Goal: Task Accomplishment & Management: Manage account settings

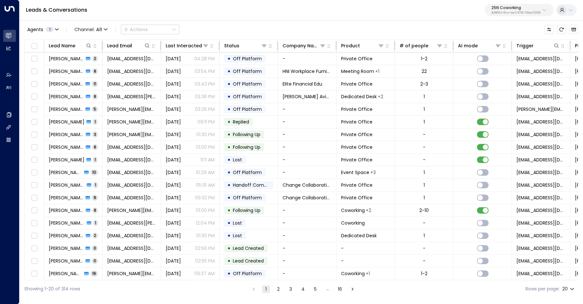
click at [503, 8] on p "25N Coworking" at bounding box center [515, 8] width 49 height 4
type input "*********"
click at [484, 49] on div "Storage Star ID: bc340fee-f559-48fc-84eb-70f3f6817ad8" at bounding box center [497, 51] width 87 height 13
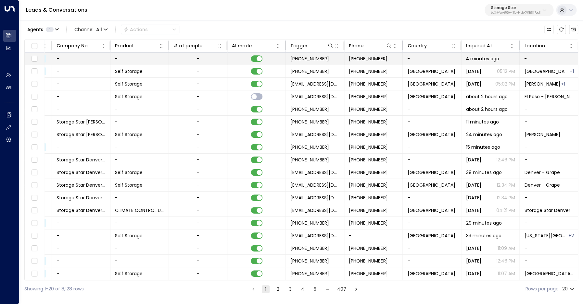
scroll to position [0, 227]
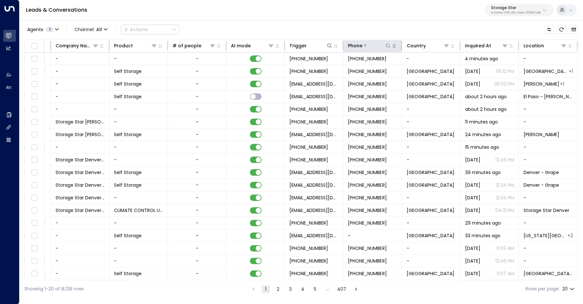
click at [387, 46] on icon at bounding box center [387, 45] width 5 height 5
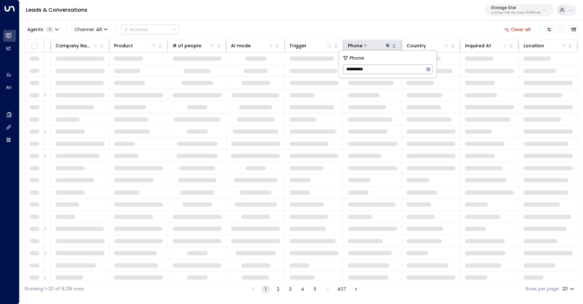
type input "**********"
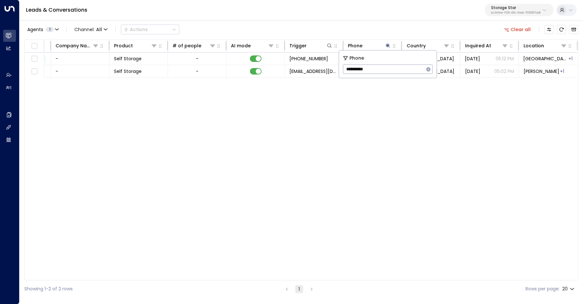
click at [358, 28] on div "Agents 1 Channel: All Actions Clear all" at bounding box center [300, 30] width 553 height 14
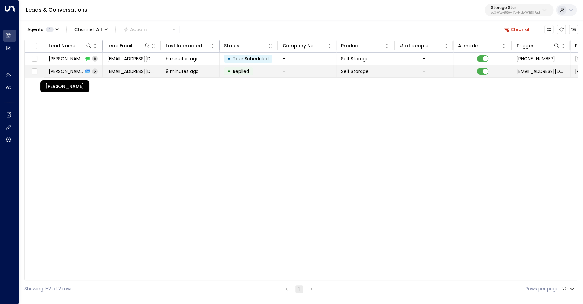
click at [56, 70] on span "Danielle Marhefka" at bounding box center [66, 71] width 35 height 6
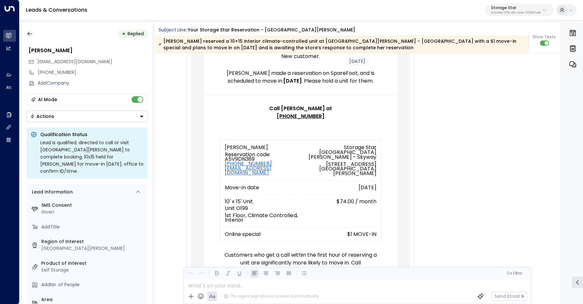
scroll to position [114, 0]
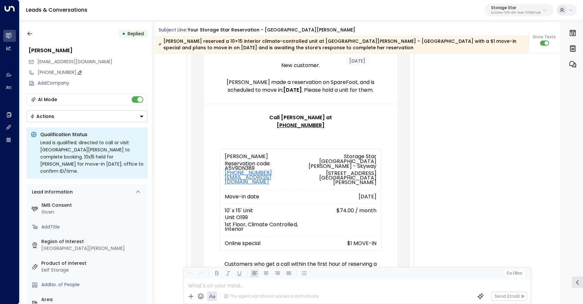
click at [51, 73] on div "+18607059583" at bounding box center [93, 72] width 110 height 7
click at [51, 73] on input "**********" at bounding box center [92, 72] width 108 height 7
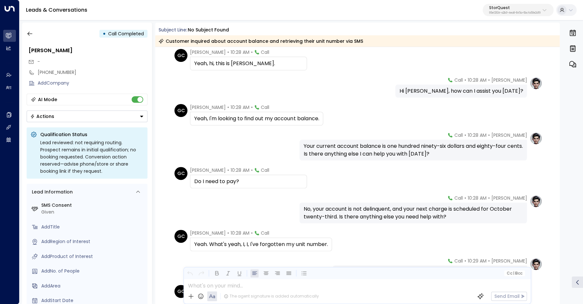
scroll to position [57, 0]
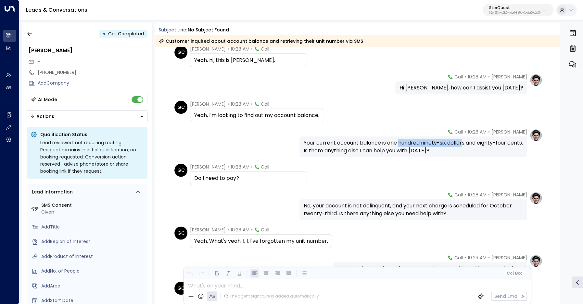
drag, startPoint x: 398, startPoint y: 144, endPoint x: 464, endPoint y: 144, distance: 65.6
click at [464, 144] on div "Your current account balance is one hundred ninety-six dollars and eighty-four …" at bounding box center [412, 147] width 219 height 16
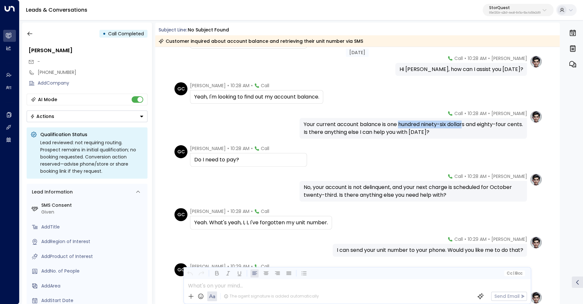
scroll to position [79, 0]
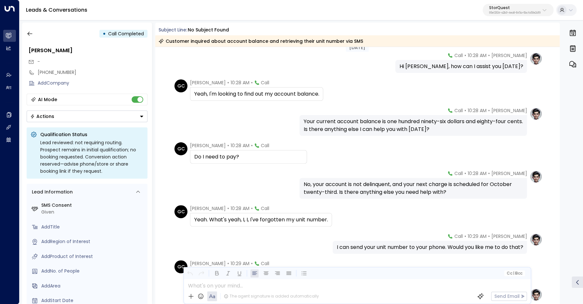
click at [230, 156] on div "Do I need to pay?" at bounding box center [248, 157] width 108 height 8
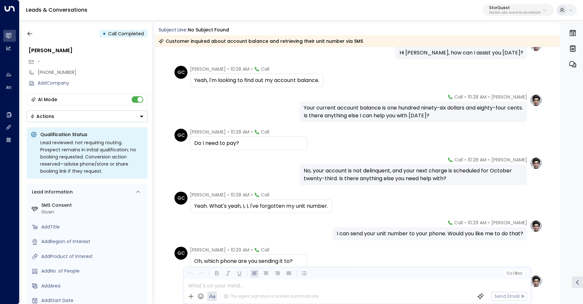
scroll to position [93, 0]
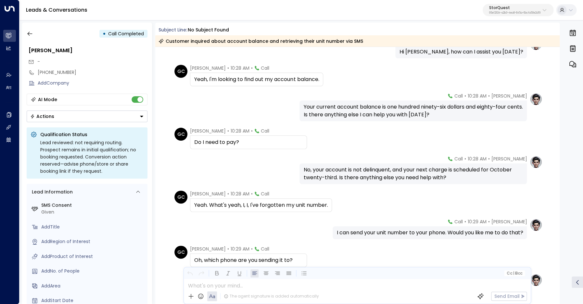
click at [358, 170] on div "No, your account is not delinquent, and your next charge is scheduled for Octob…" at bounding box center [412, 174] width 219 height 16
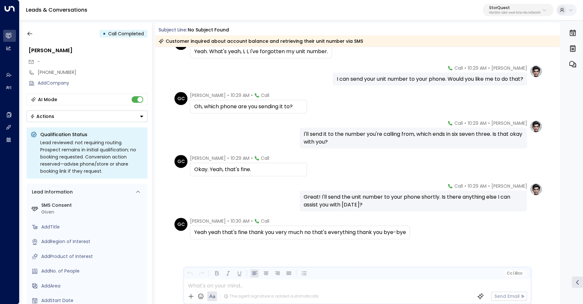
scroll to position [247, 0]
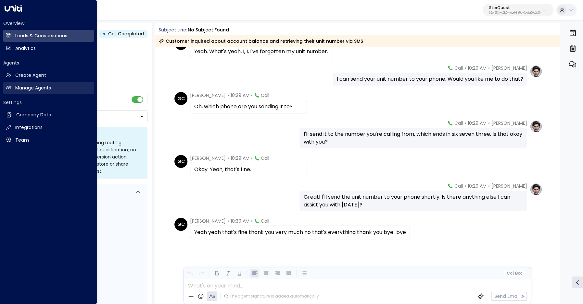
click at [24, 88] on h2 "Manage Agents" at bounding box center [33, 88] width 36 height 7
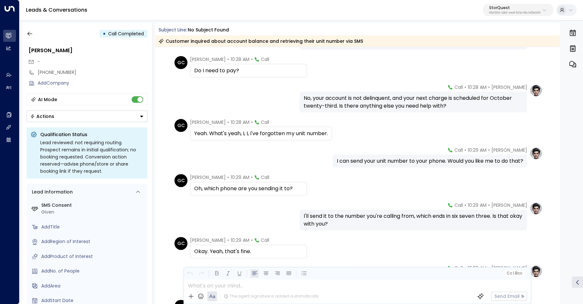
scroll to position [169, 0]
